Goal: Task Accomplishment & Management: Use online tool/utility

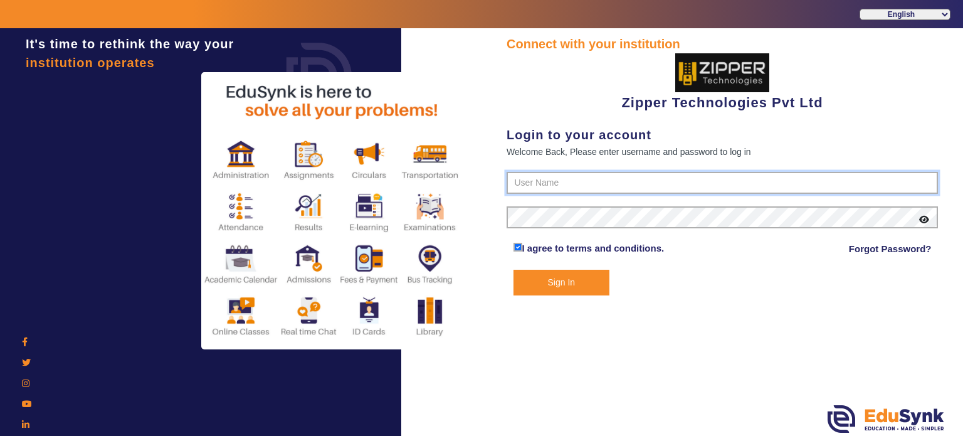
click at [574, 177] on input "text" at bounding box center [721, 183] width 431 height 23
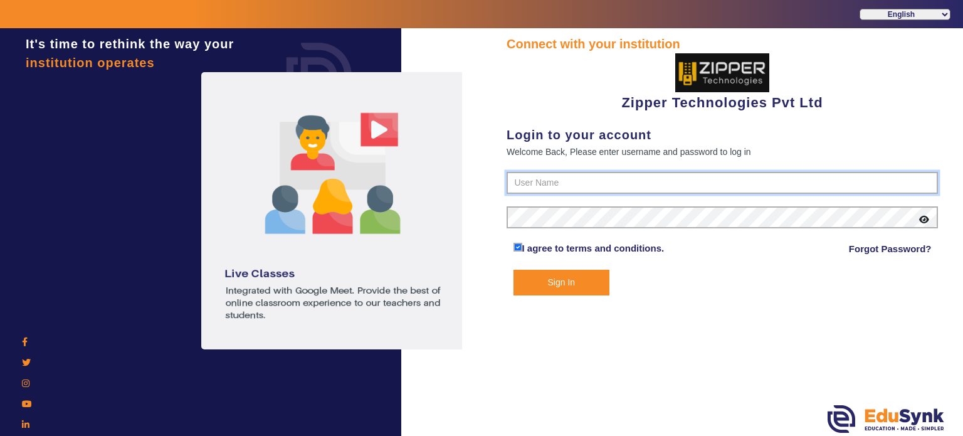
type input "1008790000"
click at [513, 270] on button "Sign In" at bounding box center [561, 283] width 97 height 26
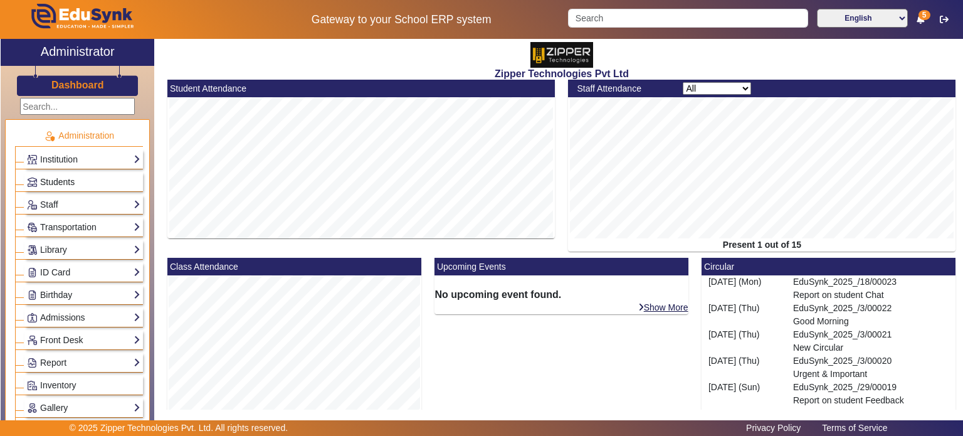
click at [79, 182] on link "Students" at bounding box center [83, 182] width 113 height 14
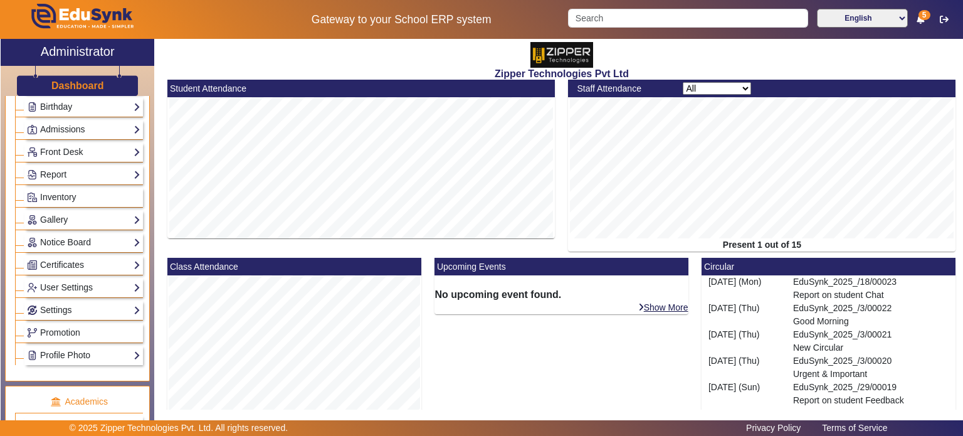
scroll to position [189, 0]
click at [88, 240] on link "Notice Board" at bounding box center [83, 241] width 113 height 14
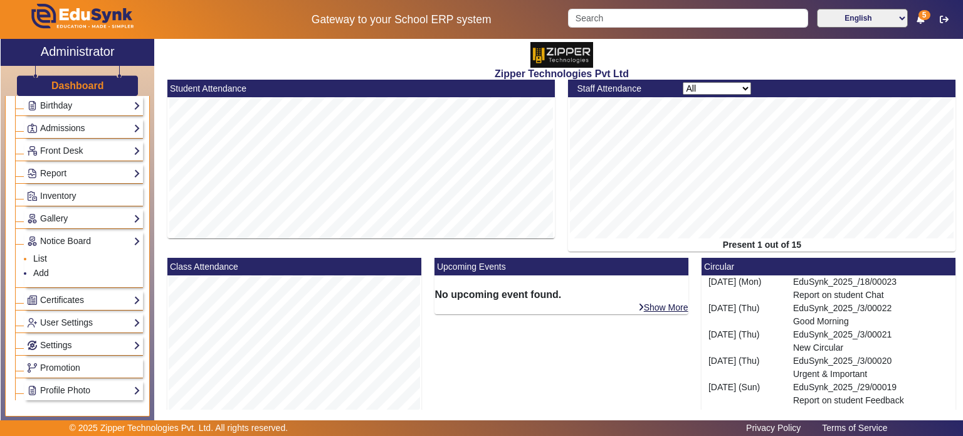
click at [41, 256] on link "List" at bounding box center [40, 258] width 14 height 10
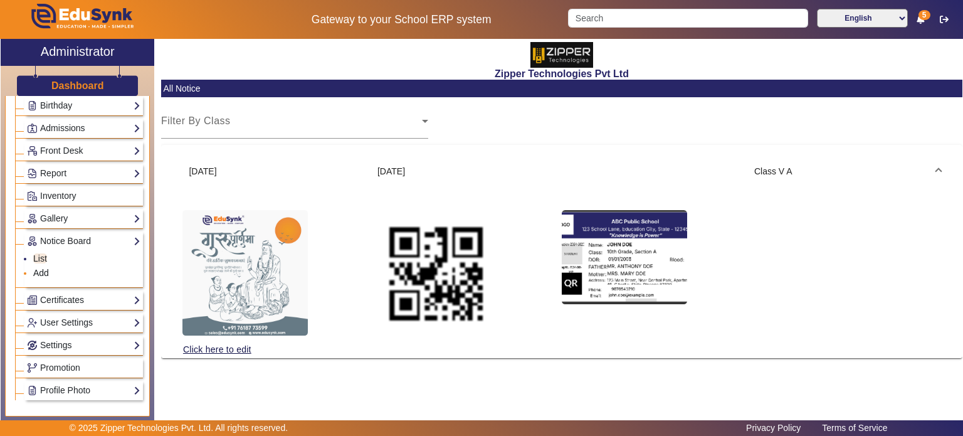
click at [47, 268] on link "Add" at bounding box center [41, 273] width 16 height 10
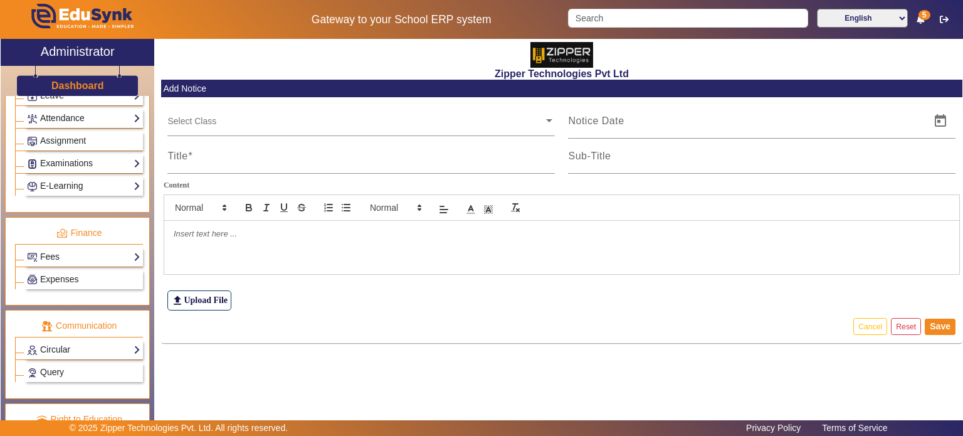
scroll to position [579, 0]
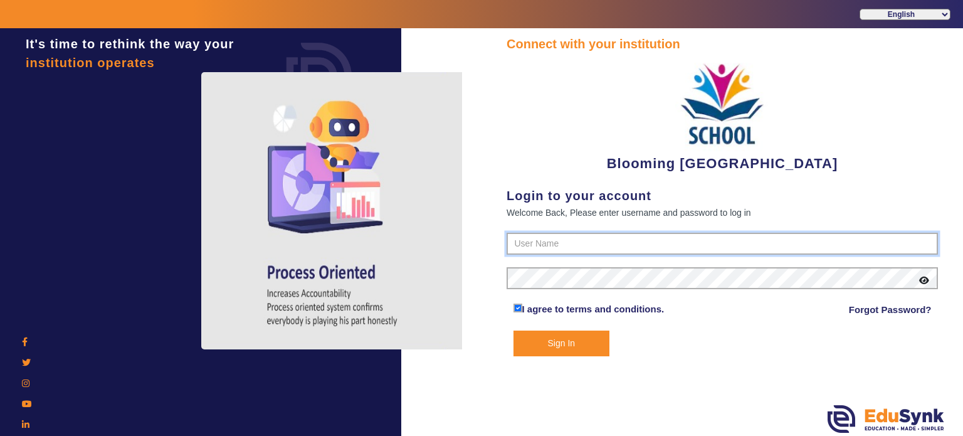
click at [562, 248] on input "text" at bounding box center [721, 244] width 431 height 23
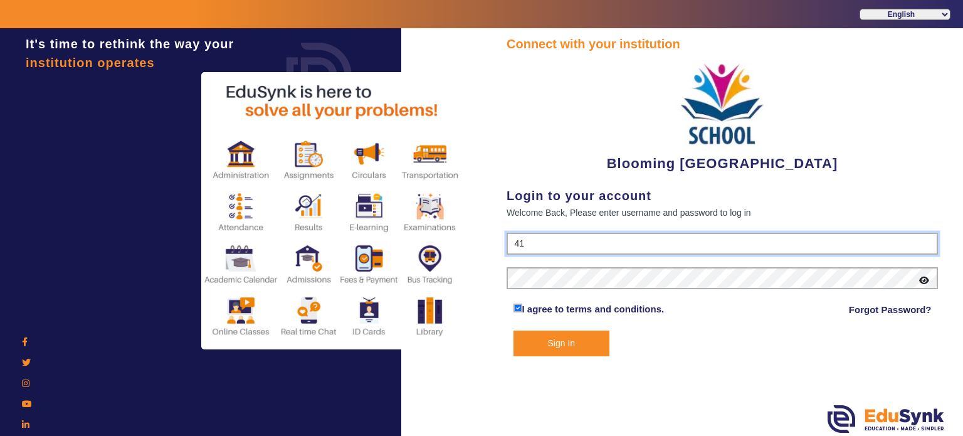
type input "4141419999"
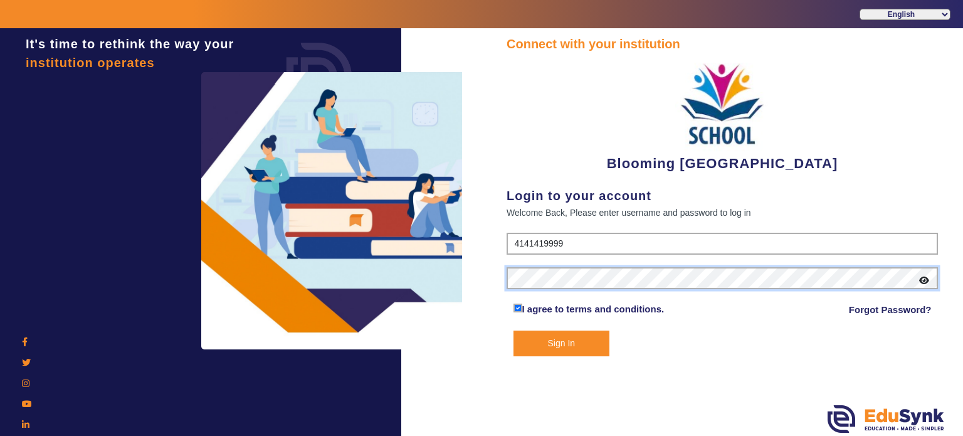
click at [513, 330] on button "Sign In" at bounding box center [561, 343] width 97 height 26
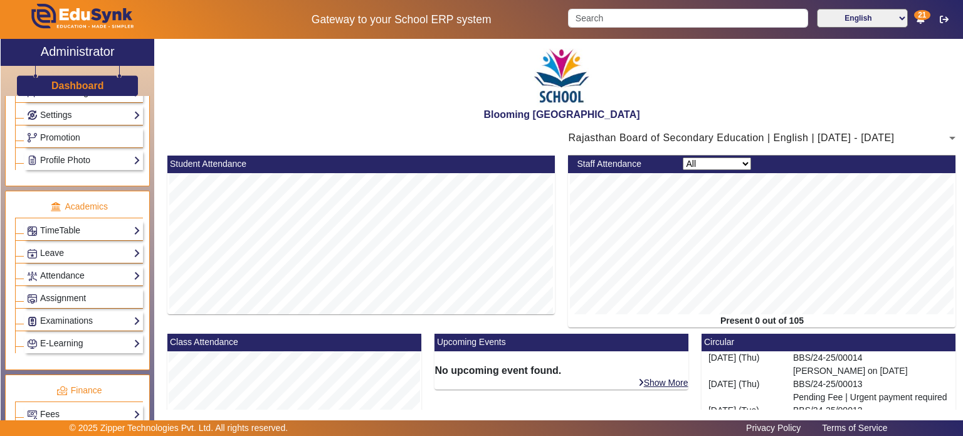
scroll to position [388, 0]
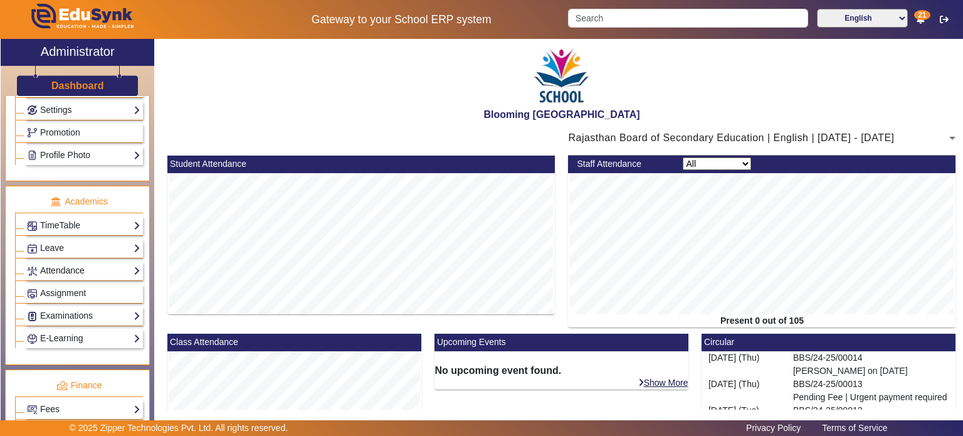
click at [89, 269] on link "Attendance" at bounding box center [83, 270] width 113 height 14
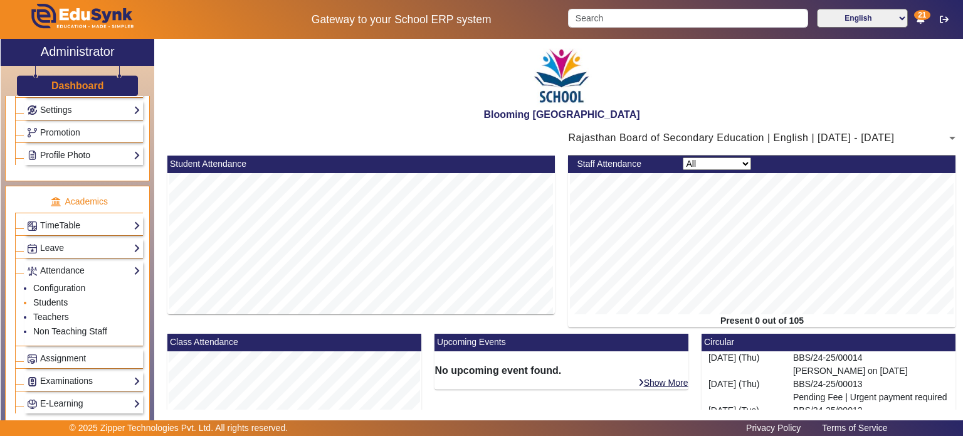
click at [59, 297] on link "Students" at bounding box center [50, 302] width 34 height 10
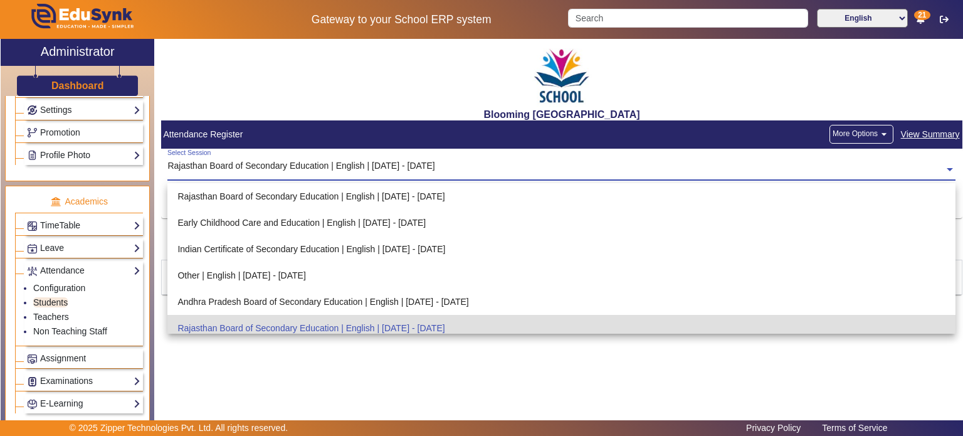
click at [288, 158] on div "Select Session Rajasthan Board of Secondary Education | English | Apr 2025 - Ma…" at bounding box center [555, 163] width 777 height 28
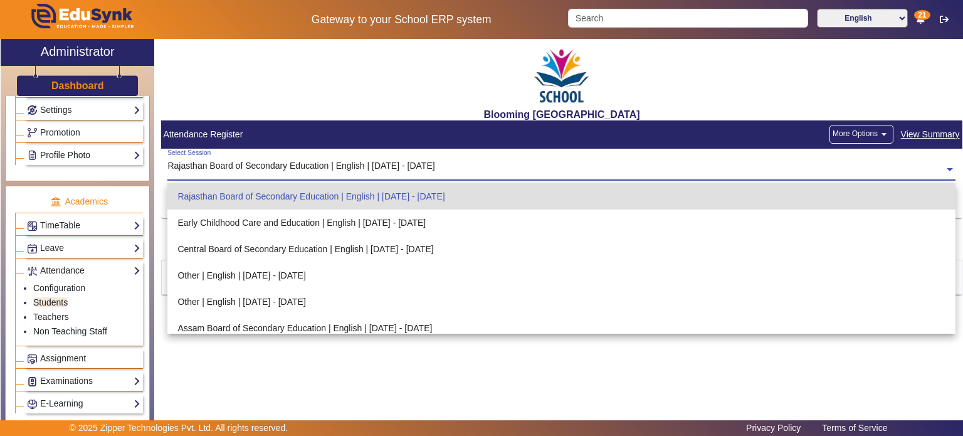
click at [308, 90] on div "Blooming Buds Secondary School" at bounding box center [561, 79] width 801 height 81
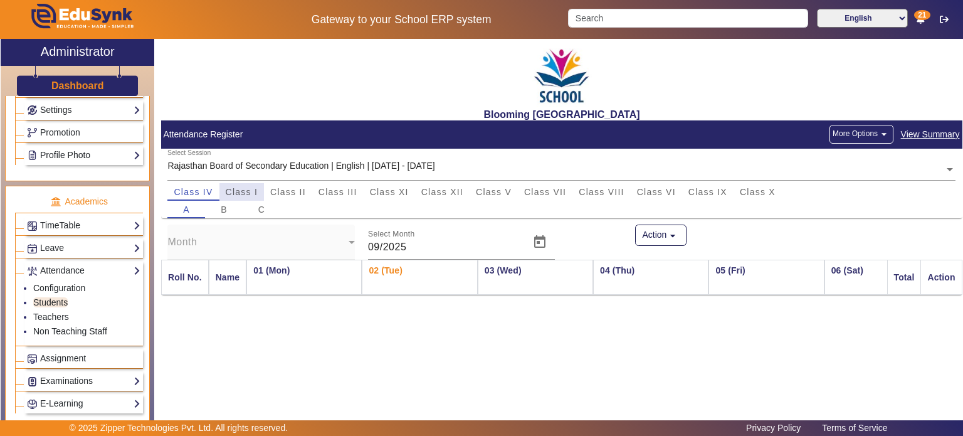
click at [249, 187] on span "Class I" at bounding box center [242, 191] width 33 height 9
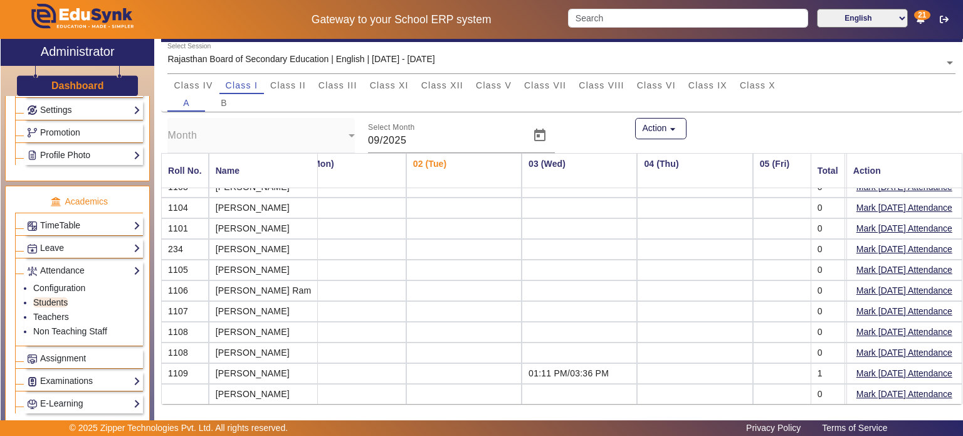
scroll to position [33, 33]
click at [855, 227] on button "Mark Today's Attendance" at bounding box center [904, 229] width 98 height 16
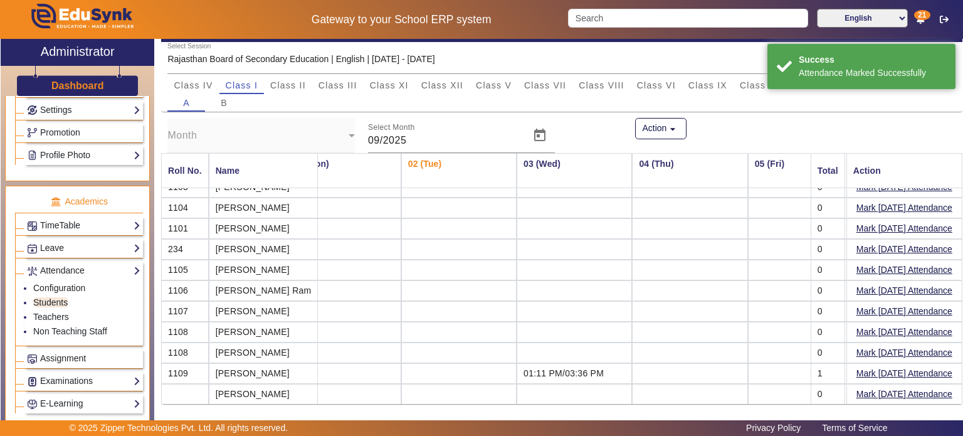
scroll to position [0, 33]
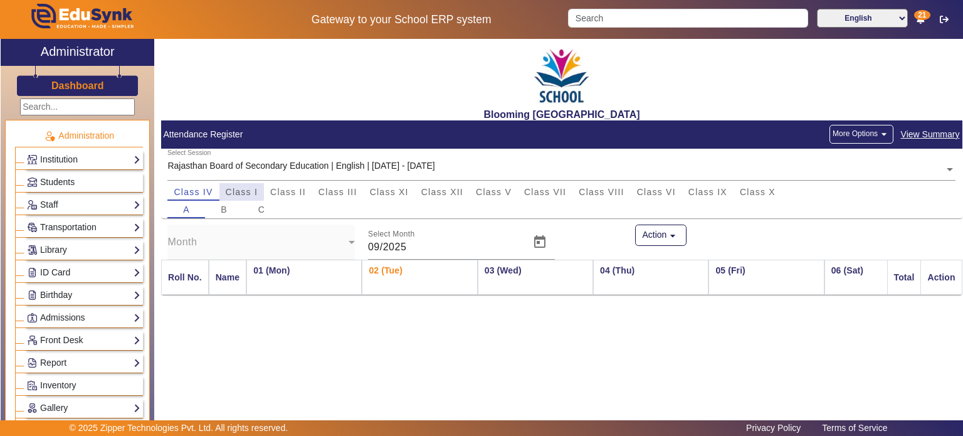
click at [254, 195] on span "Class I" at bounding box center [242, 191] width 33 height 9
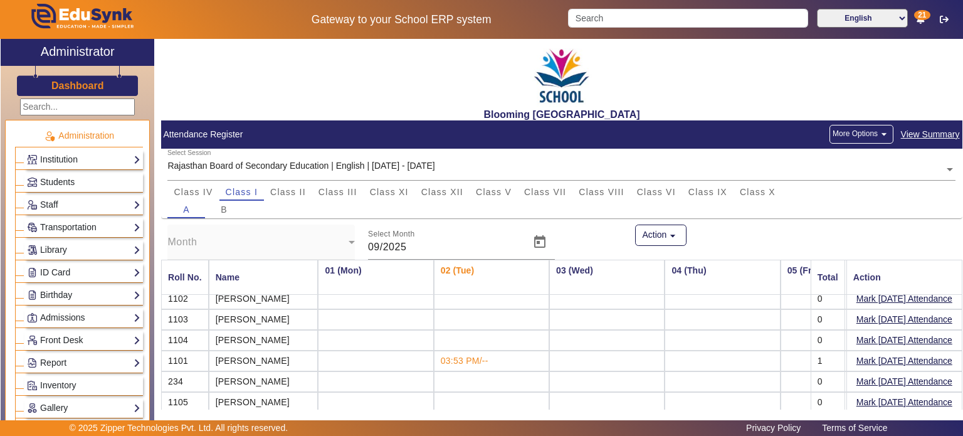
scroll to position [107, 0]
